Goal: Task Accomplishment & Management: Manage account settings

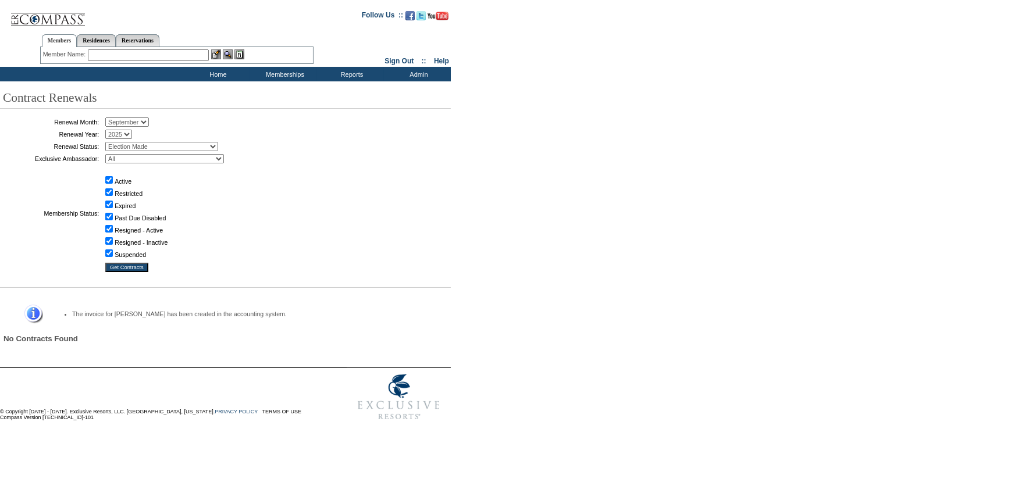
click at [191, 56] on input "text" at bounding box center [148, 55] width 121 height 12
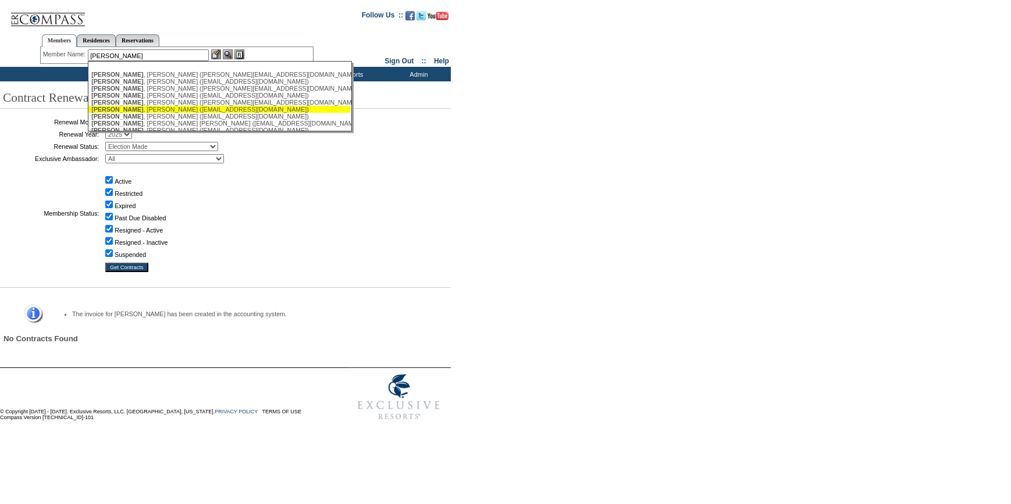
scroll to position [52, 0]
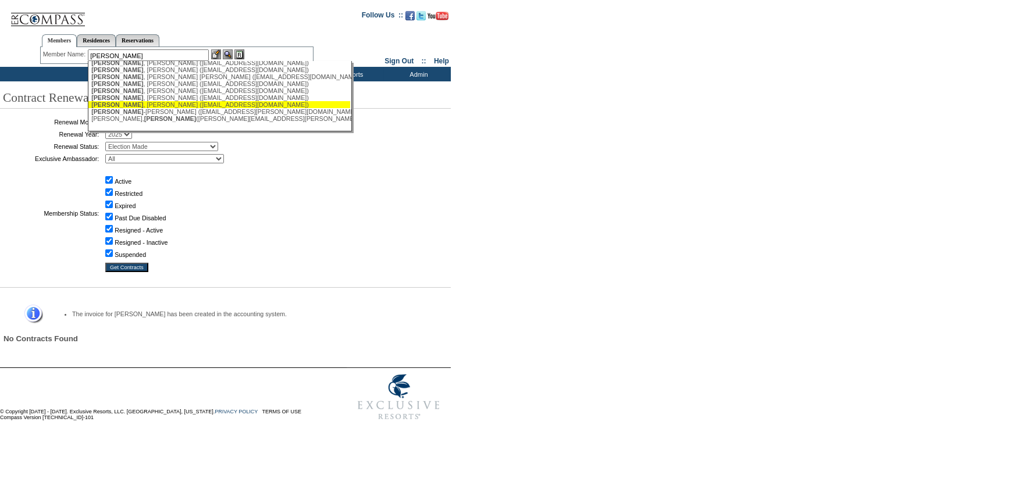
drag, startPoint x: 138, startPoint y: 105, endPoint x: 194, endPoint y: 79, distance: 60.9
click at [139, 105] on div "Johnston , Tyler (tylertoo@me.com)" at bounding box center [219, 104] width 256 height 7
type input "Johnston, Tyler (tylertoo@me.com)"
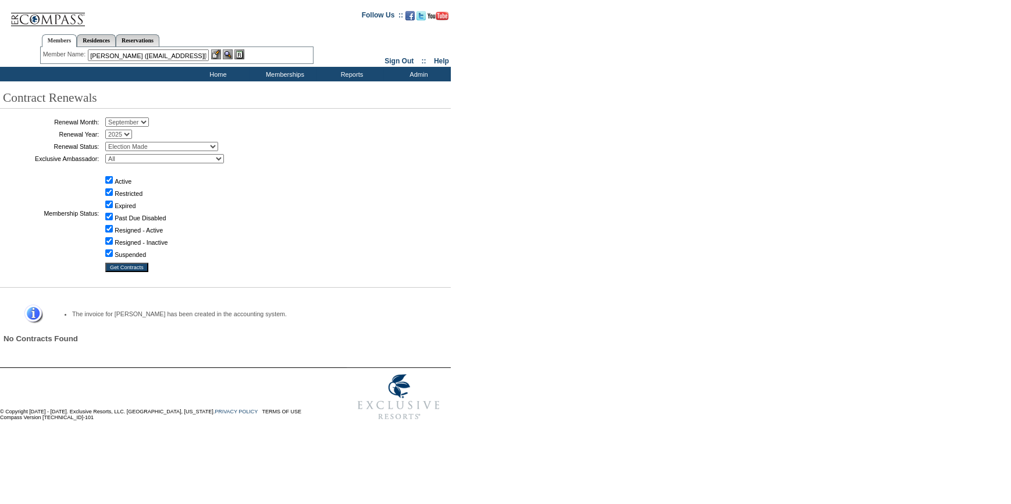
click at [219, 52] on img at bounding box center [216, 54] width 10 height 10
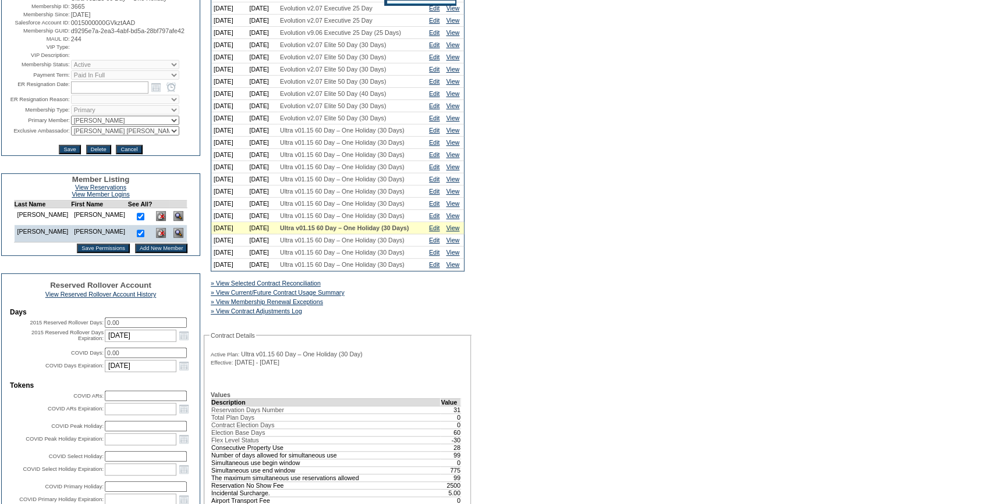
scroll to position [105, 0]
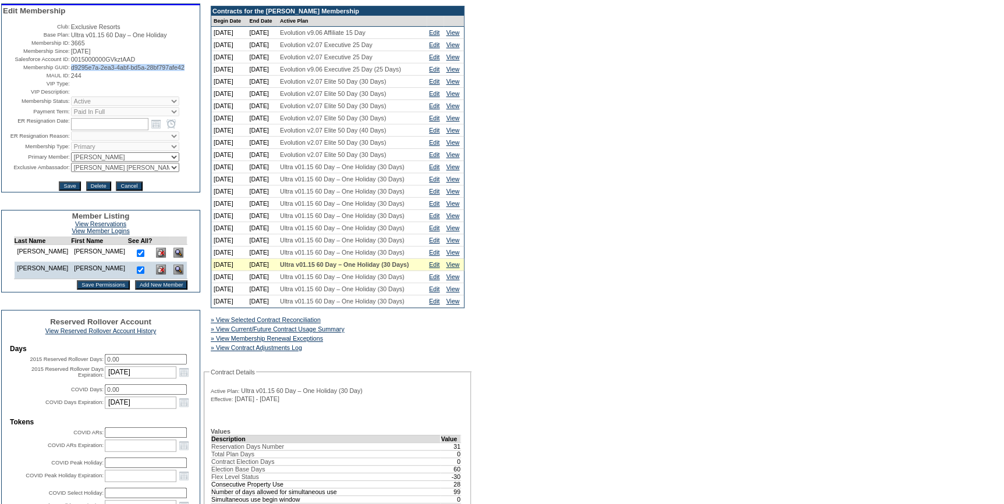
drag, startPoint x: 197, startPoint y: 70, endPoint x: 70, endPoint y: 72, distance: 126.9
click at [71, 71] on span "d9295e7a-2ea3-4abf-bd5a-28bf797afe42" at bounding box center [127, 67] width 113 height 7
copy span "d9295e7a-2ea3-4abf-bd5a-28bf797afe42"
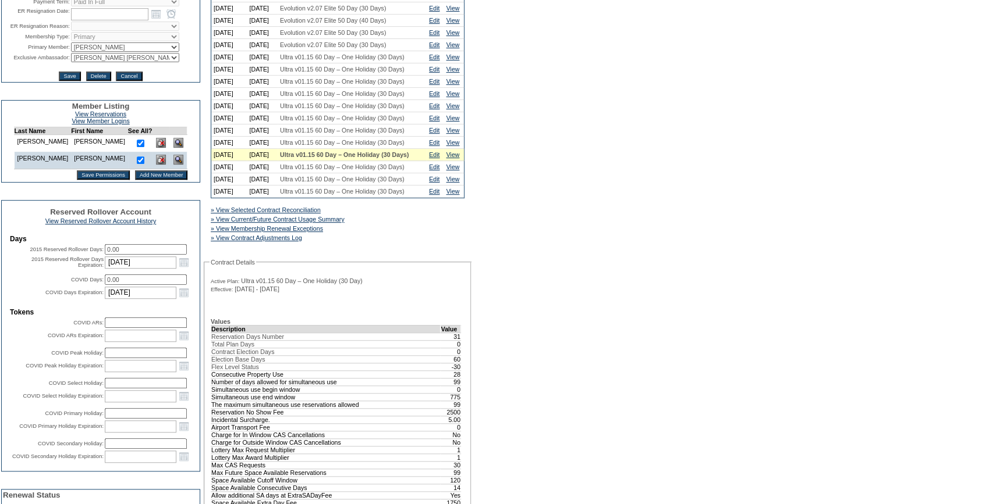
scroll to position [423, 0]
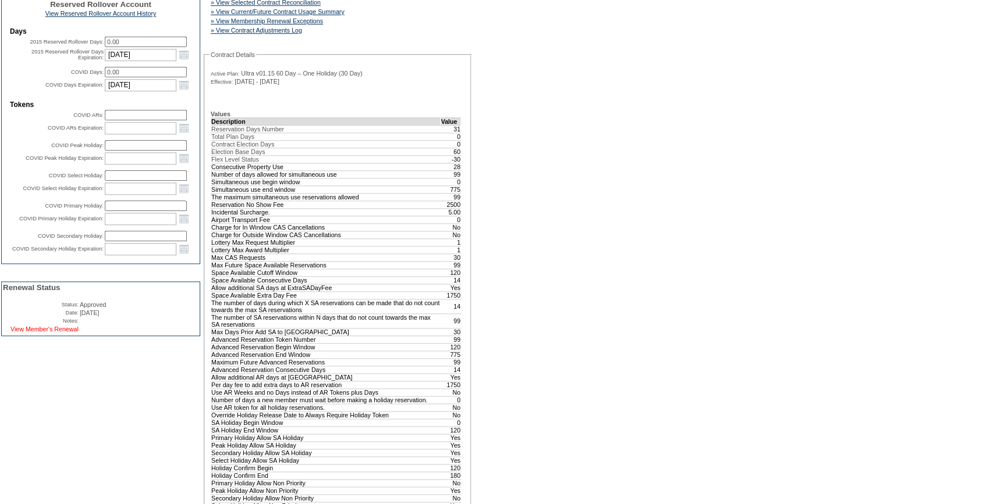
click at [52, 333] on link "View Member's Renewal" at bounding box center [44, 329] width 68 height 7
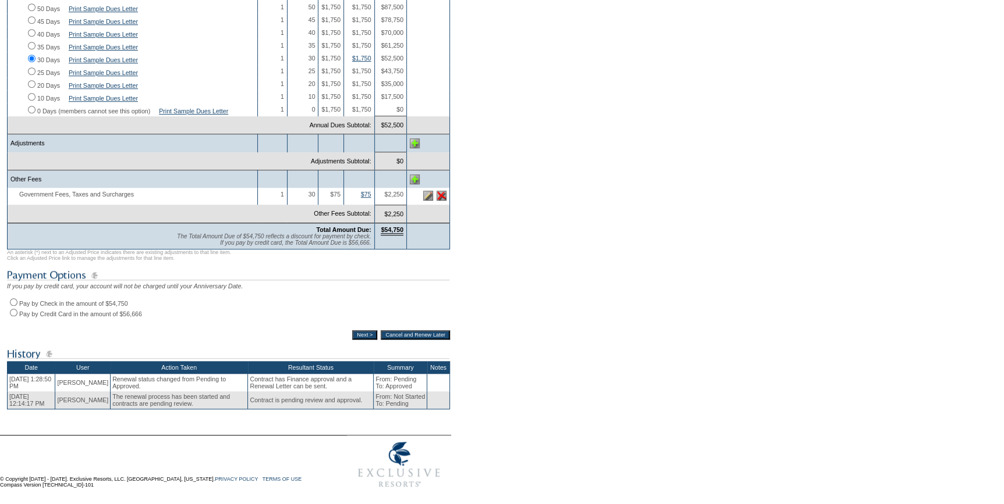
scroll to position [344, 0]
click at [15, 299] on input "Pay by Check in the amount of $54,750" at bounding box center [14, 303] width 8 height 8
radio input "true"
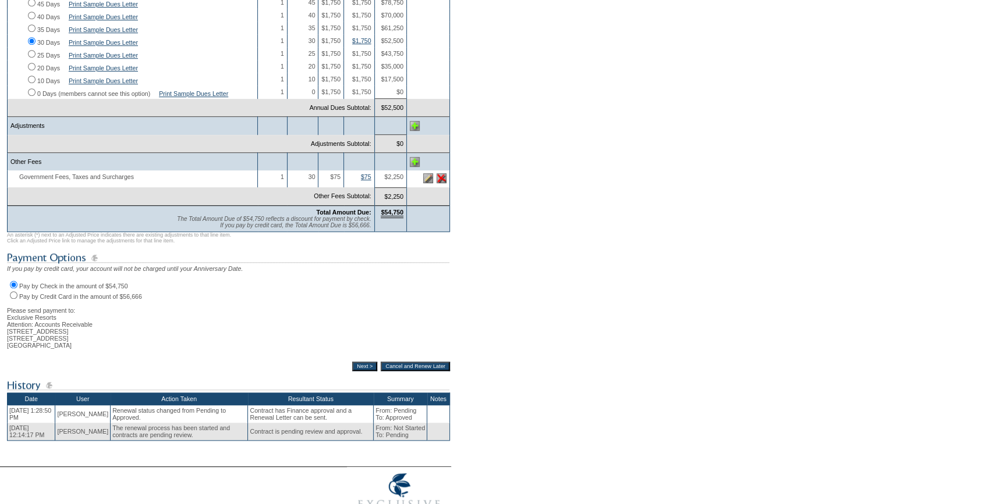
click at [352, 371] on input "Next >" at bounding box center [364, 366] width 25 height 9
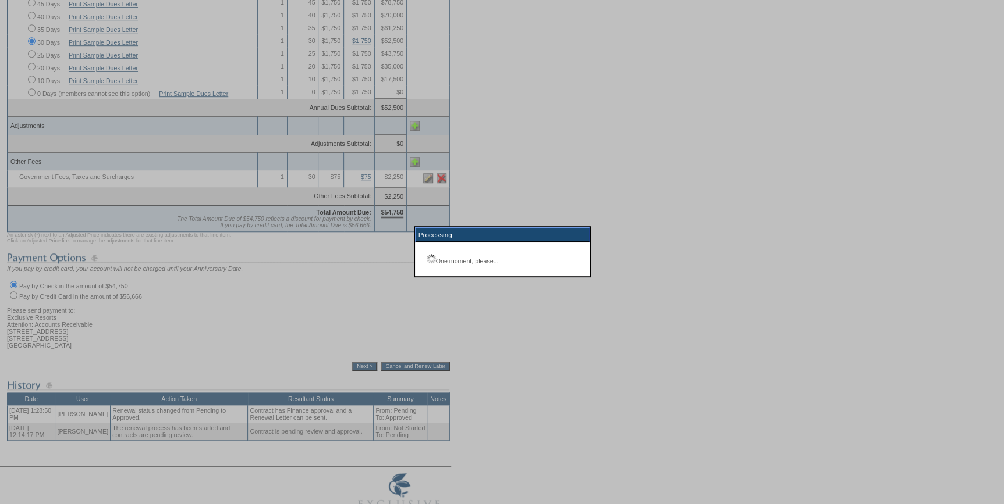
scroll to position [83, 0]
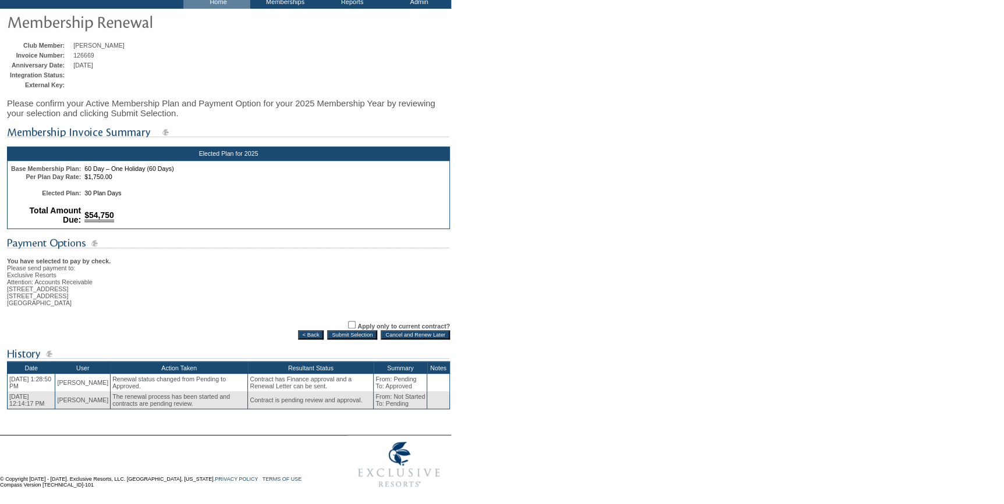
click at [342, 331] on input "Submit Selection" at bounding box center [352, 335] width 50 height 9
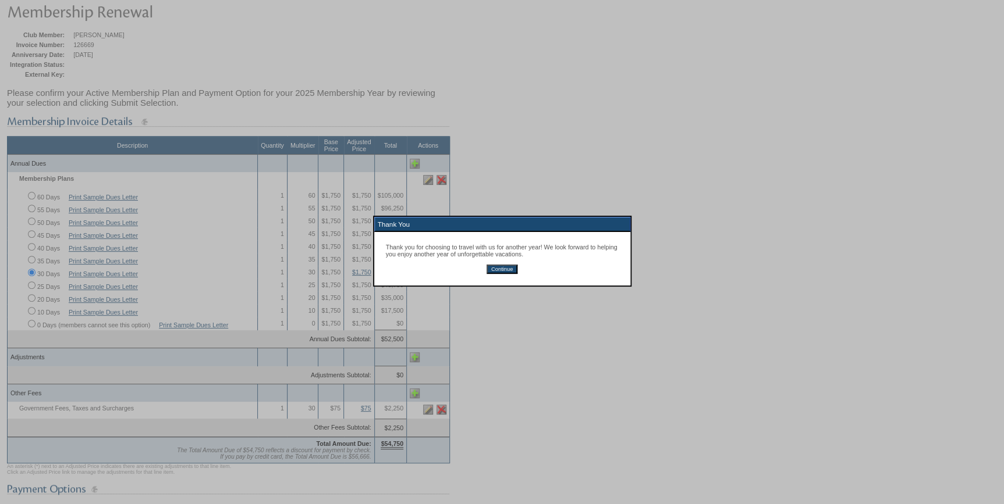
click at [501, 268] on input "Continue" at bounding box center [501, 269] width 31 height 9
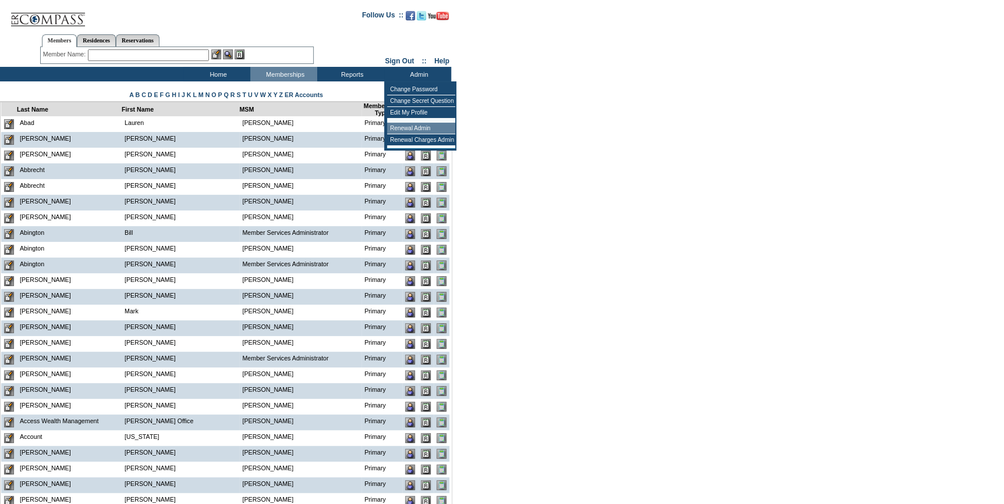
click at [407, 127] on td "Renewal Admin" at bounding box center [421, 129] width 68 height 12
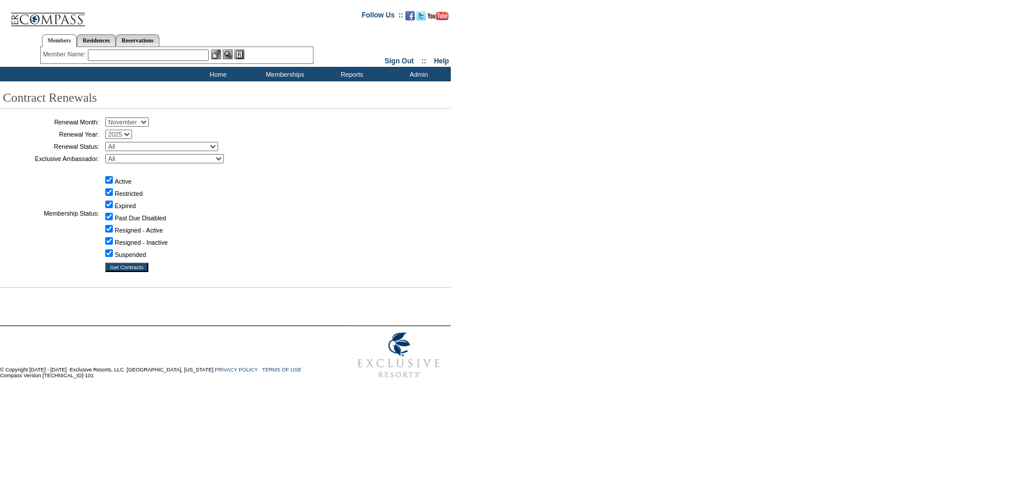
click at [127, 125] on select "January February March April May June July August September October November De…" at bounding box center [127, 122] width 44 height 9
select select "9"
click at [109, 118] on select "January February March April May June July August September October November De…" at bounding box center [127, 122] width 44 height 9
drag, startPoint x: 138, startPoint y: 145, endPoint x: 138, endPoint y: 153, distance: 7.6
click at [138, 145] on select "All Not Started Pending Approved Election Made Election Changed No Response Man…" at bounding box center [161, 146] width 113 height 9
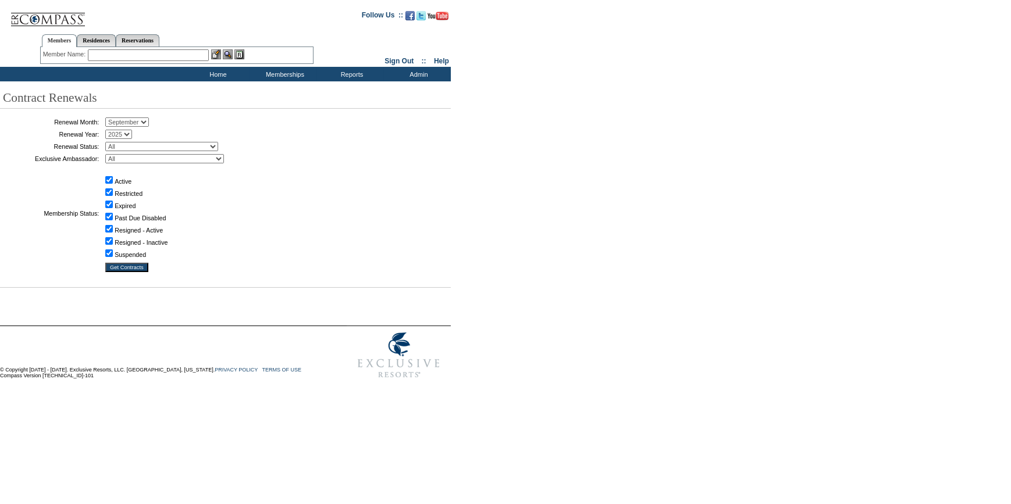
select select "5"
click at [109, 142] on select "All Not Started Pending Approved Election Made Election Changed No Response Man…" at bounding box center [161, 146] width 113 height 9
click at [143, 267] on input "Get Contracts" at bounding box center [126, 267] width 43 height 9
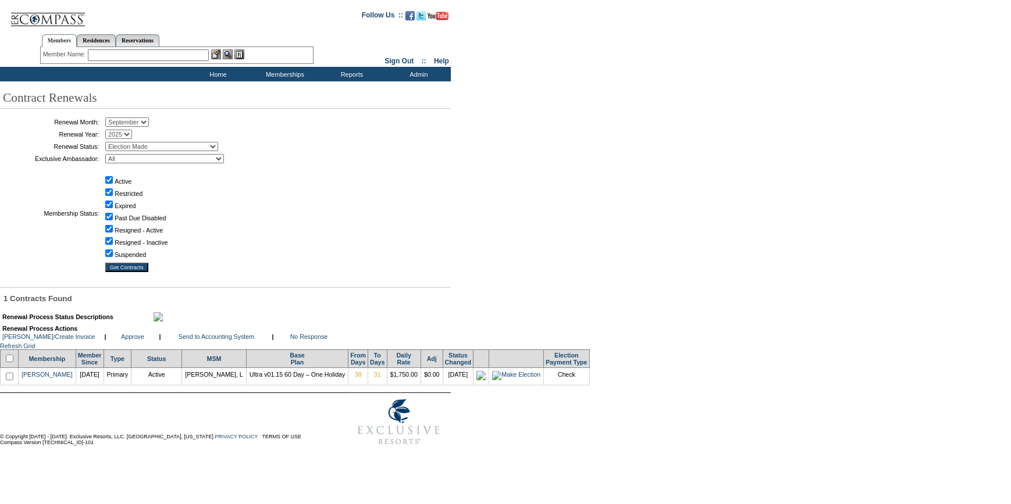
click at [12, 363] on input "checkbox" at bounding box center [10, 359] width 8 height 8
checkbox input "true"
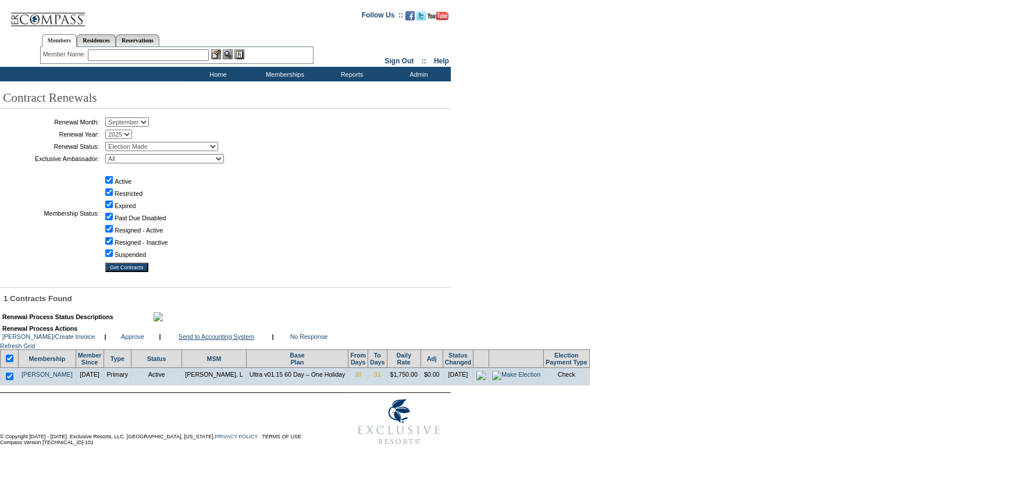
click at [211, 340] on link "Send to Accounting System" at bounding box center [217, 336] width 76 height 7
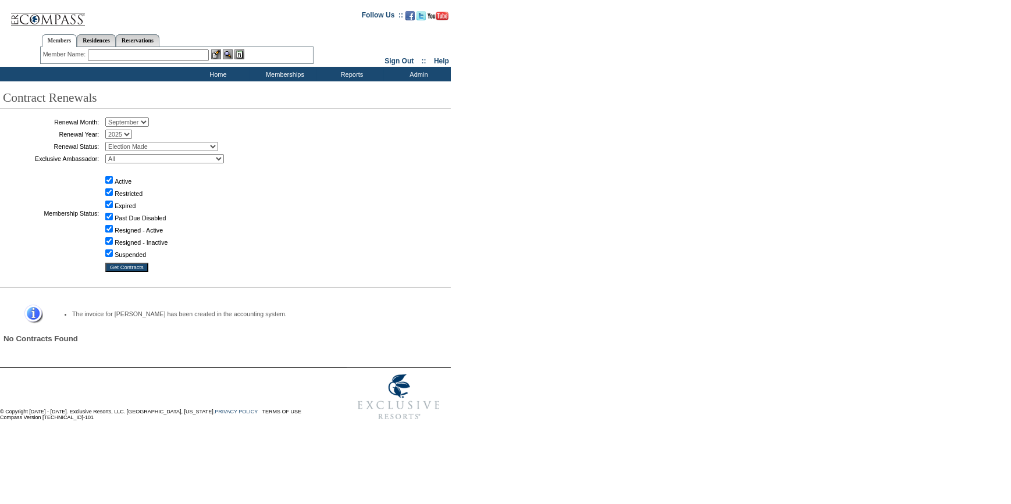
click at [167, 57] on input "text" at bounding box center [148, 55] width 121 height 12
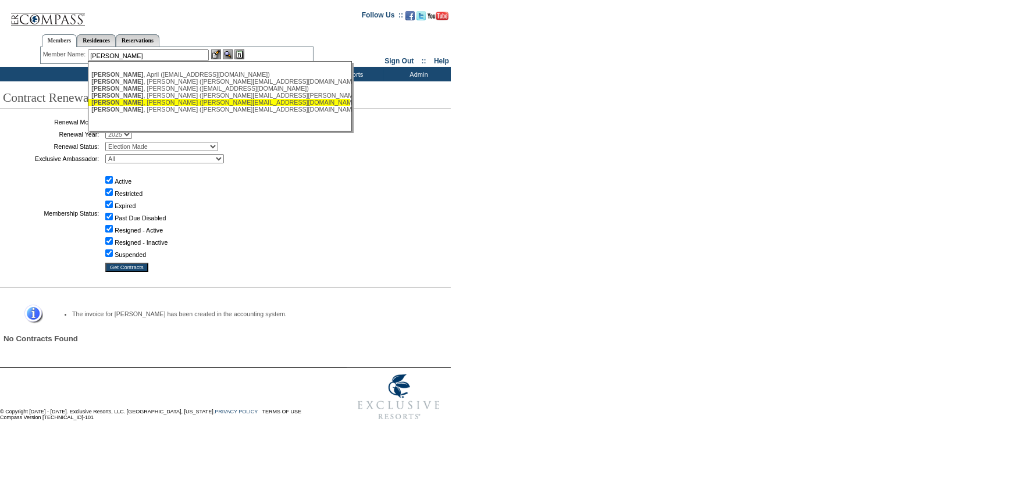
click at [151, 104] on div "[PERSON_NAME] ([PERSON_NAME][EMAIL_ADDRESS][DOMAIN_NAME])" at bounding box center [219, 102] width 256 height 7
type input "[PERSON_NAME] ([PERSON_NAME][EMAIL_ADDRESS][DOMAIN_NAME])"
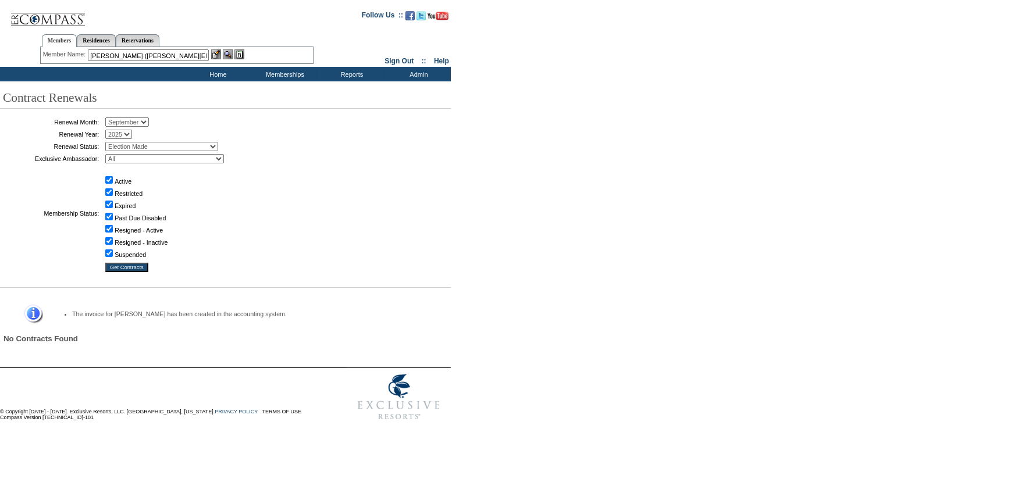
click at [215, 55] on img at bounding box center [216, 54] width 10 height 10
